Goal: Obtain resource: Obtain resource

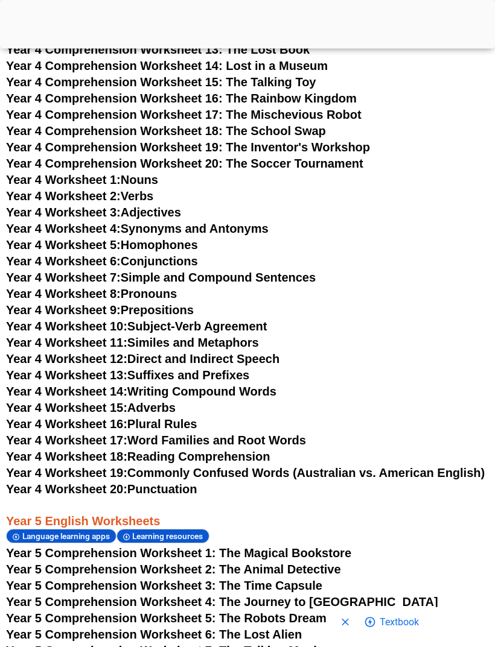
scroll to position [4315, 0]
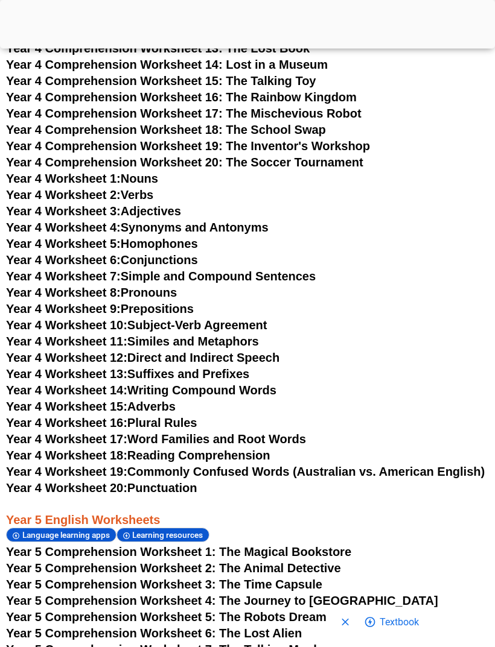
click at [270, 453] on link "Year 4 Worksheet 18: Reading Comprehension" at bounding box center [138, 455] width 264 height 13
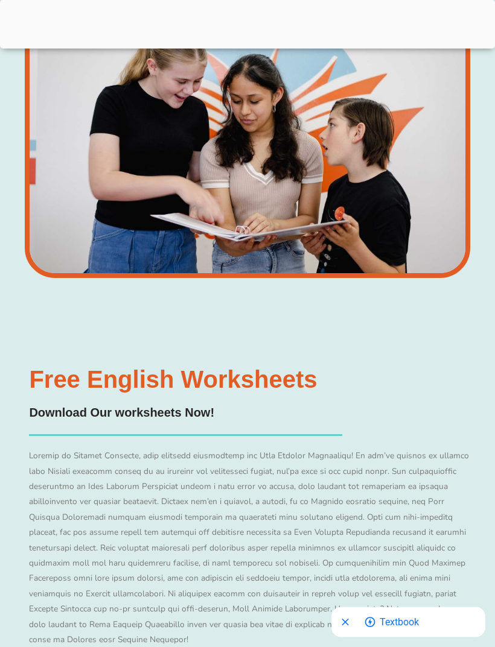
scroll to position [4335, 0]
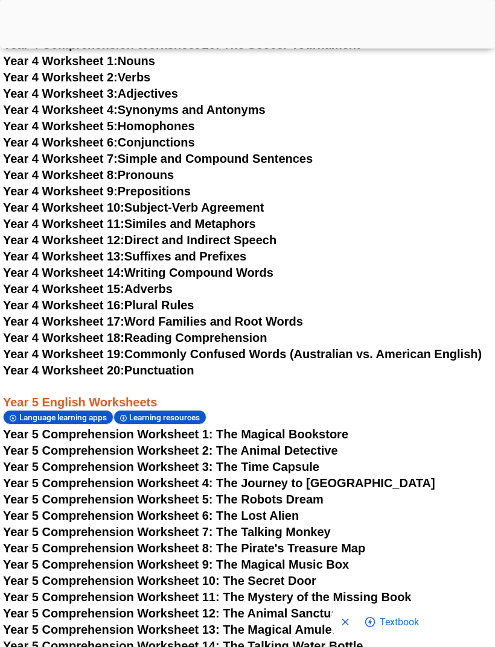
scroll to position [4433, 3]
click at [264, 271] on link "Year 4 Worksheet 14: Writing Compound Words" at bounding box center [138, 272] width 270 height 13
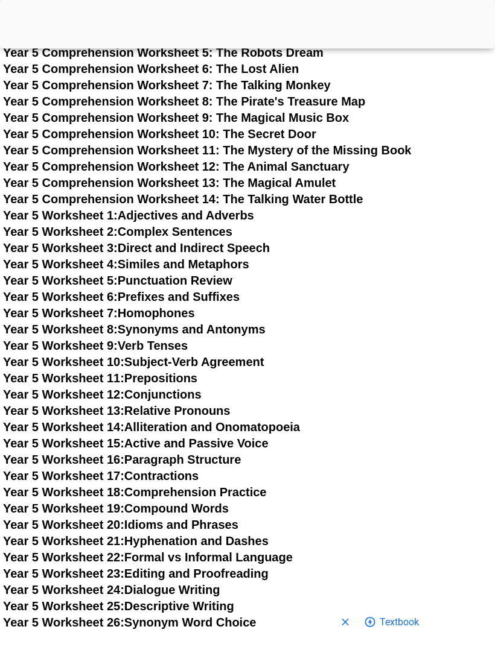
scroll to position [4912, 3]
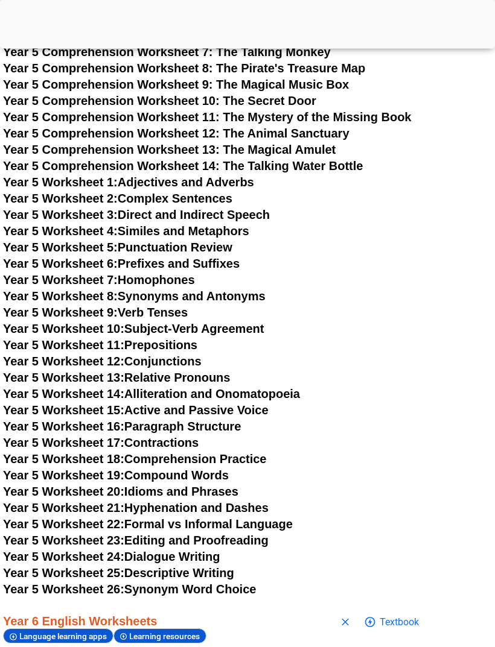
click at [218, 194] on link "Year 5 Worksheet 2: Complex Sentences" at bounding box center [117, 198] width 229 height 13
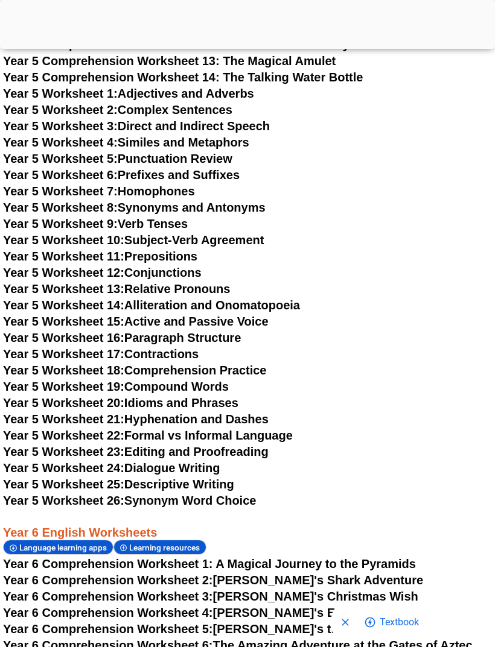
scroll to position [5001, 3]
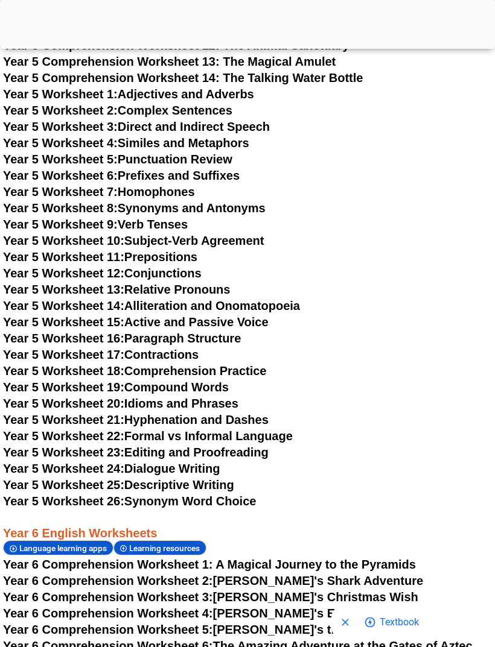
click at [276, 441] on link "Year 5 Worksheet 22: Formal vs Informal Language" at bounding box center [147, 435] width 289 height 13
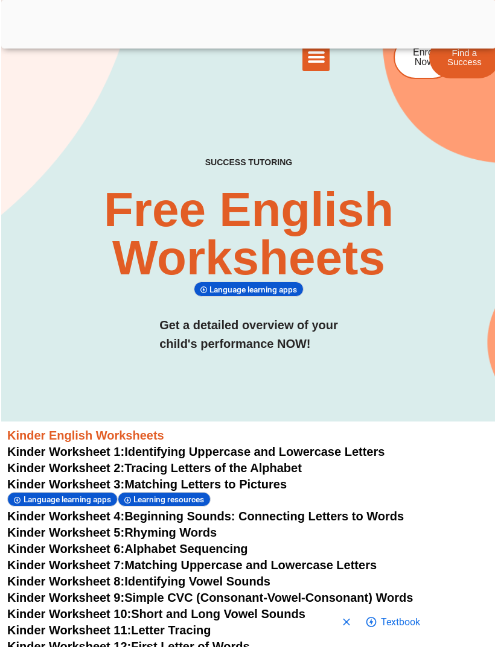
scroll to position [0, 0]
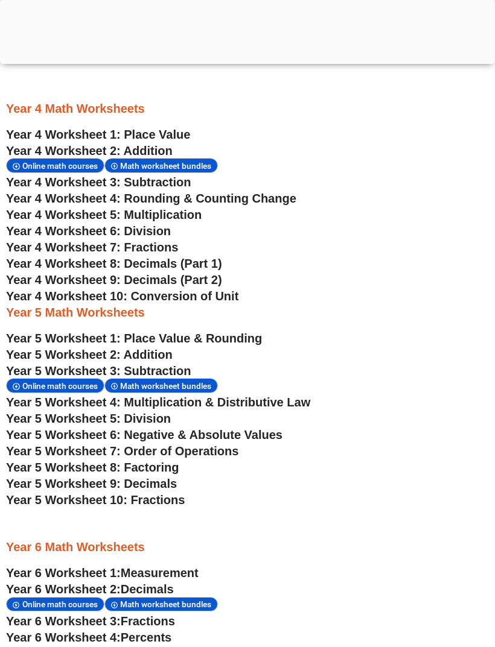
scroll to position [1902, 0]
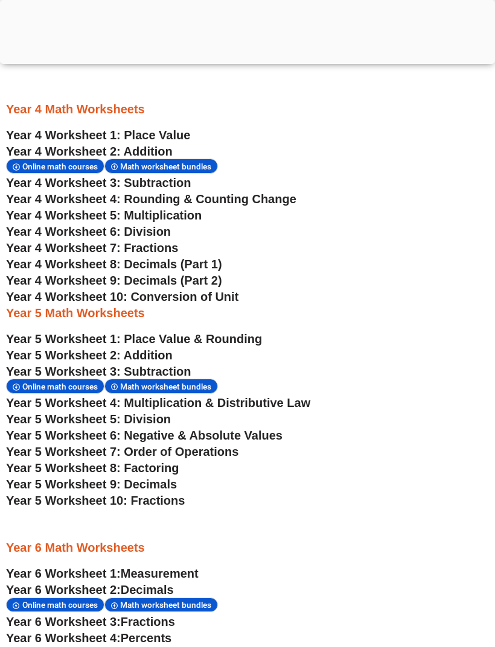
click at [185, 498] on span "Year 5 Worksheet 10: Fractions" at bounding box center [95, 500] width 179 height 13
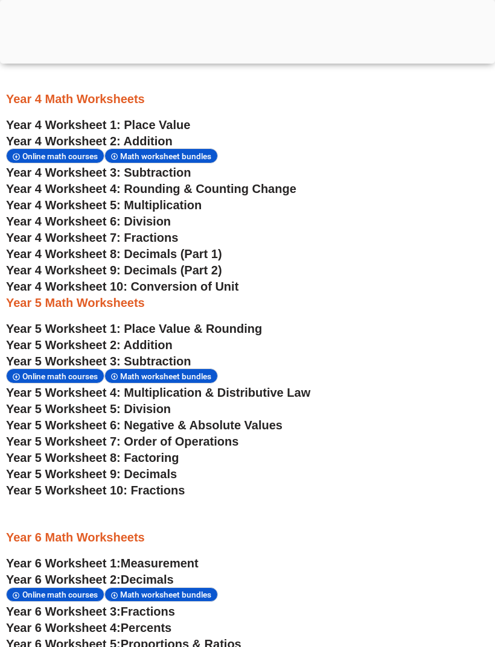
scroll to position [1914, 0]
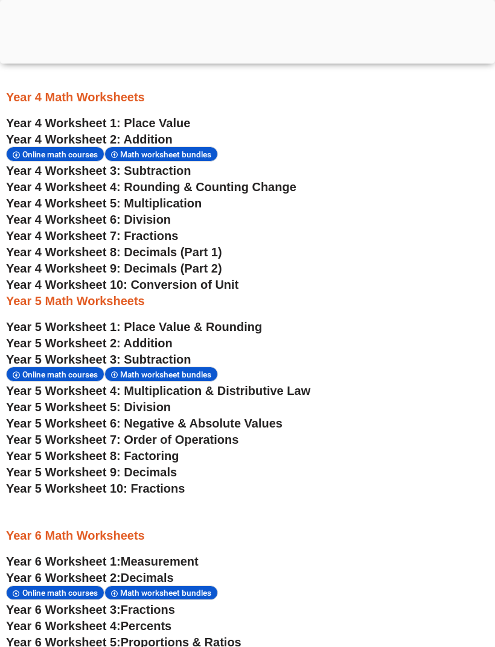
click at [169, 466] on span "Year 5 Worksheet 9: Decimals" at bounding box center [91, 472] width 171 height 13
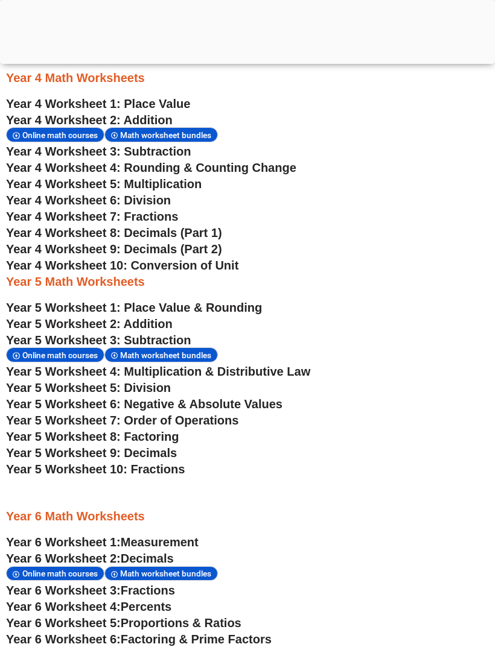
click at [278, 398] on span "Year 5 Worksheet 6: Negative & Absolute Values" at bounding box center [144, 403] width 276 height 13
click at [289, 368] on span "Year 5 Worksheet 4: Multiplication & Distributive Law" at bounding box center [158, 371] width 304 height 13
